Goal: Task Accomplishment & Management: Use online tool/utility

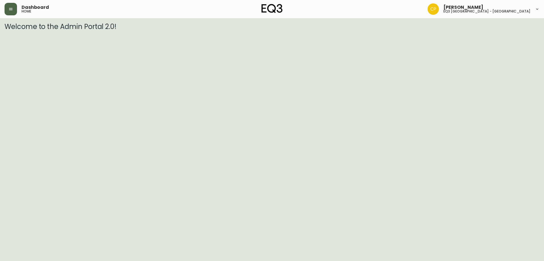
click at [9, 9] on icon "button" at bounding box center [11, 9] width 5 height 5
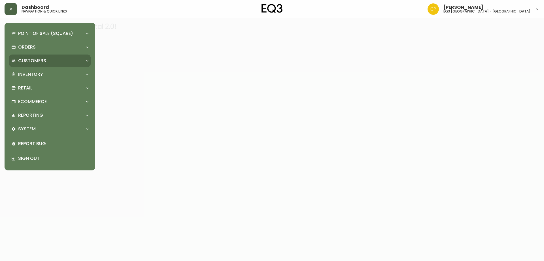
click at [55, 66] on div "Customers" at bounding box center [50, 60] width 82 height 12
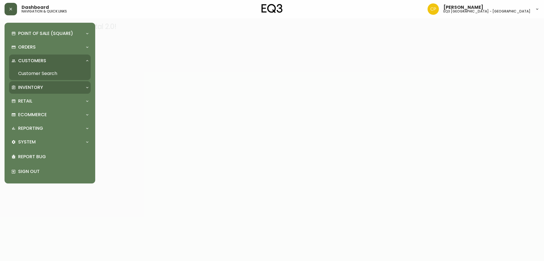
click at [51, 92] on div "Inventory" at bounding box center [50, 87] width 82 height 12
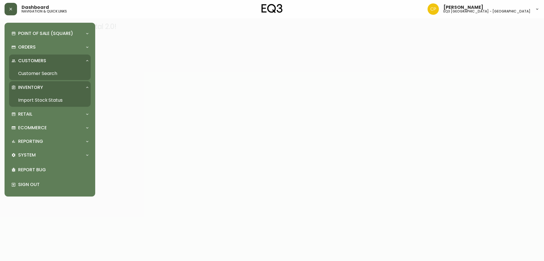
click at [60, 102] on link "Import Stock Status" at bounding box center [50, 100] width 82 height 13
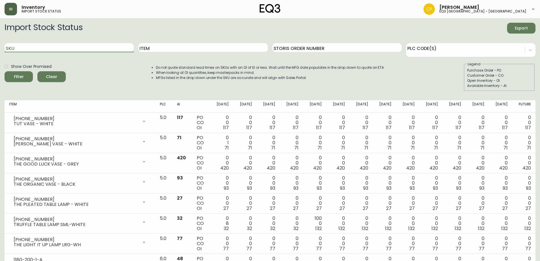
click at [54, 51] on input "SKU" at bounding box center [69, 47] width 129 height 9
paste input "3020-411-32-A"
click at [5, 71] on button "Filter" at bounding box center [19, 76] width 28 height 11
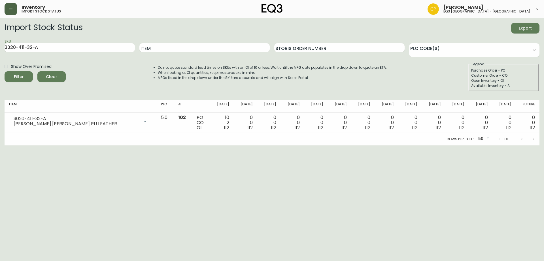
drag, startPoint x: 71, startPoint y: 45, endPoint x: 0, endPoint y: 40, distance: 70.8
click at [0, 40] on main "Import Stock Status Export SKU 3020-411-32-A Item Storis Order Number PLC Code(…" at bounding box center [272, 81] width 544 height 127
paste input "01-4-B"
type input "3020-401-4-B"
click at [5, 71] on button "Filter" at bounding box center [19, 76] width 28 height 11
